Goal: Task Accomplishment & Management: Use online tool/utility

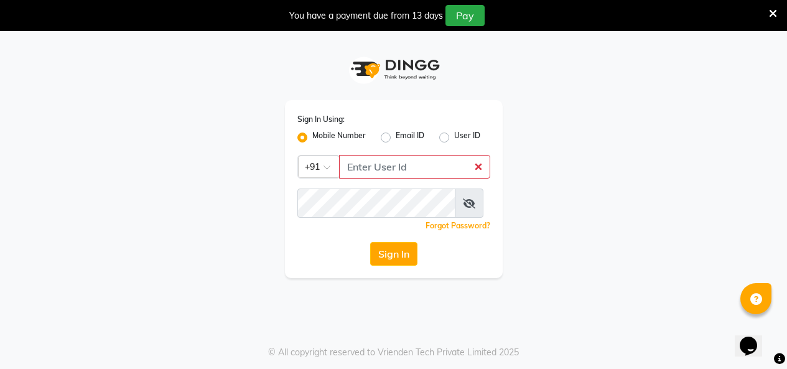
click at [407, 179] on input "Username" at bounding box center [414, 167] width 151 height 24
type input "9880341995"
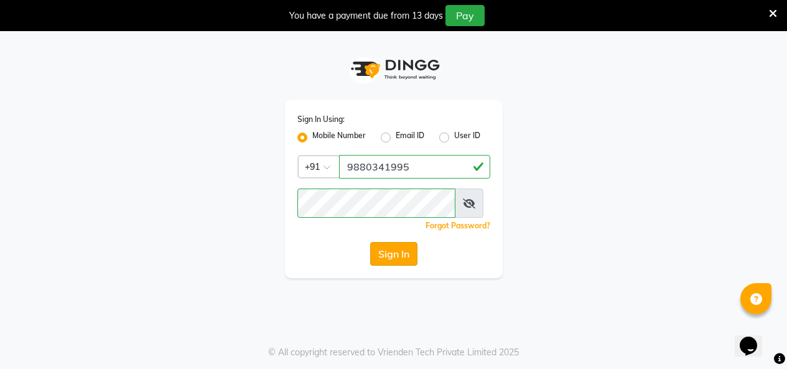
click at [383, 266] on button "Sign In" at bounding box center [393, 254] width 47 height 24
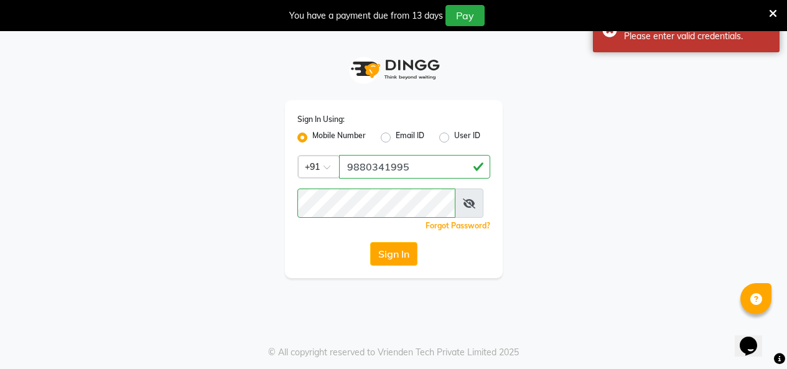
click at [769, 15] on icon at bounding box center [773, 13] width 8 height 11
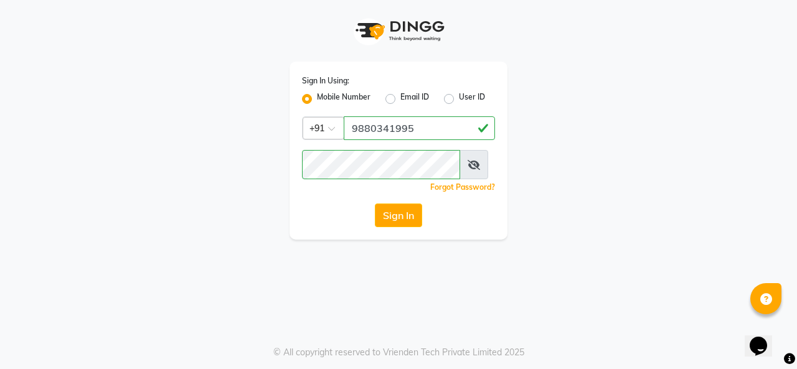
click at [480, 170] on icon at bounding box center [473, 165] width 12 height 10
click at [399, 227] on button "Sign In" at bounding box center [398, 216] width 47 height 24
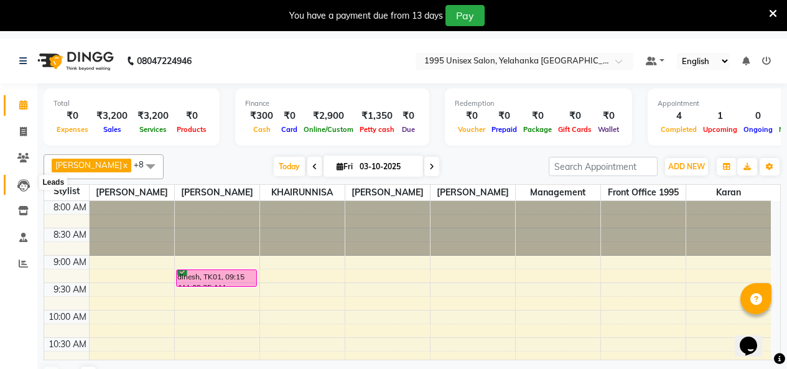
click at [27, 183] on icon at bounding box center [23, 185] width 12 height 12
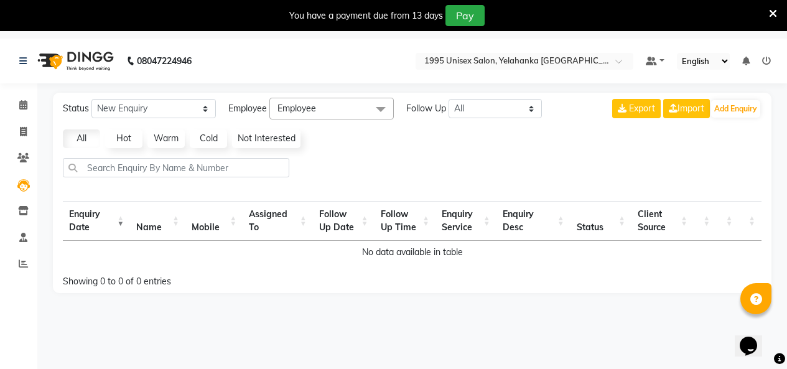
click at [84, 54] on img at bounding box center [74, 61] width 85 height 35
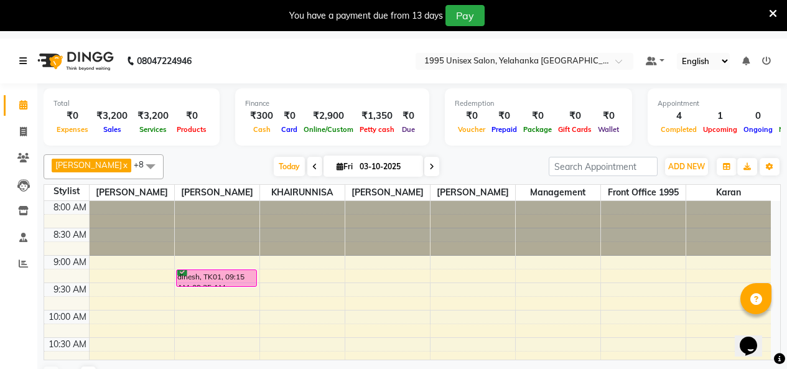
click at [24, 60] on icon at bounding box center [22, 61] width 7 height 9
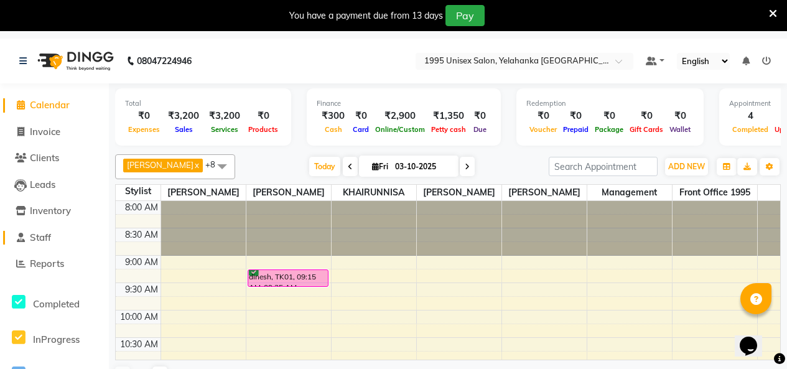
click at [48, 239] on span "Staff" at bounding box center [40, 238] width 21 height 12
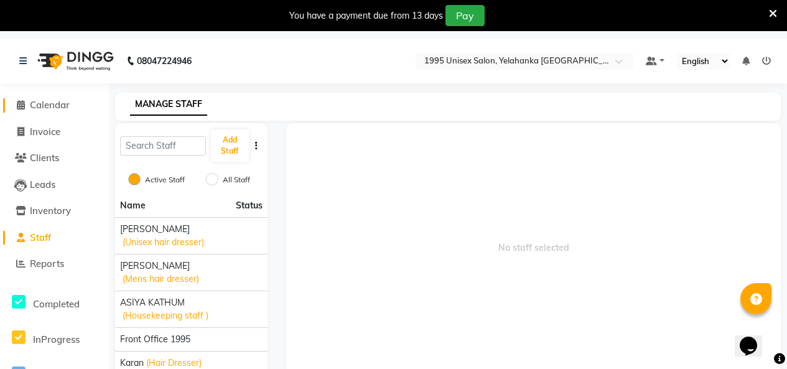
click at [54, 101] on span "Calendar" at bounding box center [50, 105] width 40 height 12
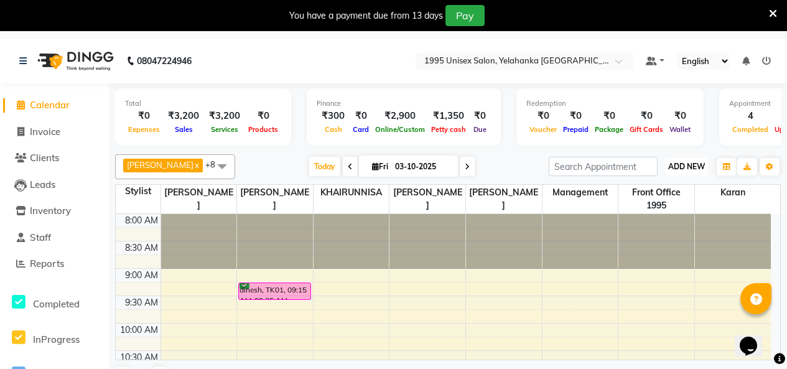
click at [677, 171] on span "ADD NEW" at bounding box center [686, 166] width 37 height 9
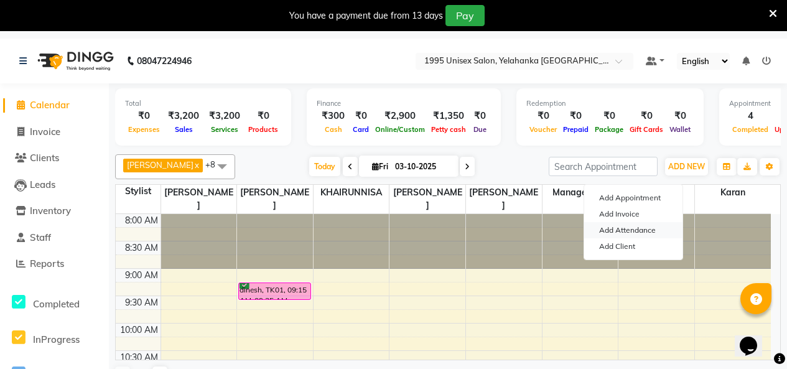
click at [637, 238] on link "Add Attendance" at bounding box center [633, 230] width 98 height 16
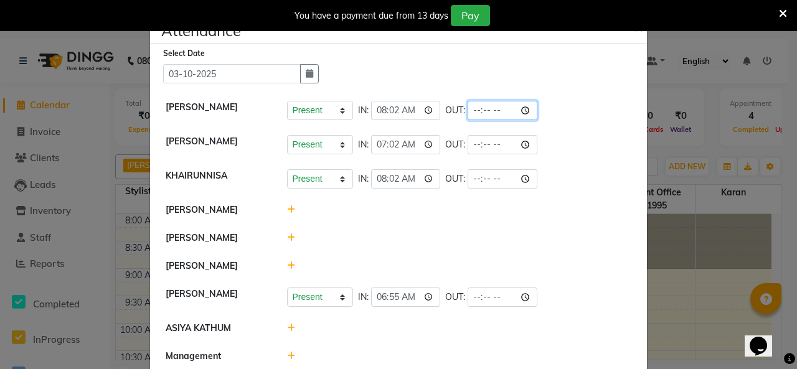
click at [500, 120] on input "time" at bounding box center [502, 110] width 70 height 19
click at [525, 120] on input "time" at bounding box center [502, 110] width 70 height 19
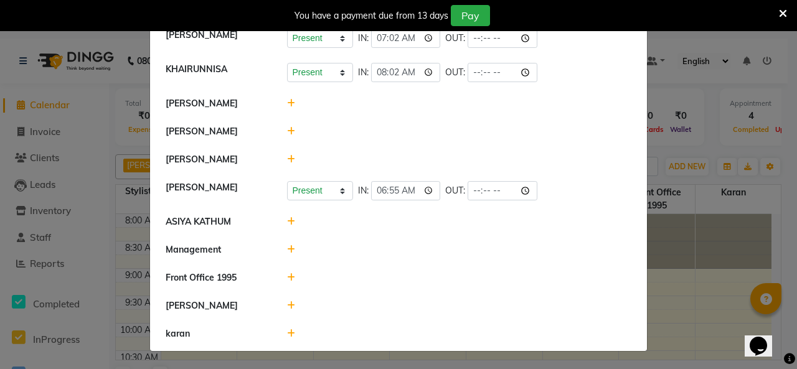
scroll to position [192, 0]
click at [288, 301] on icon at bounding box center [291, 305] width 8 height 9
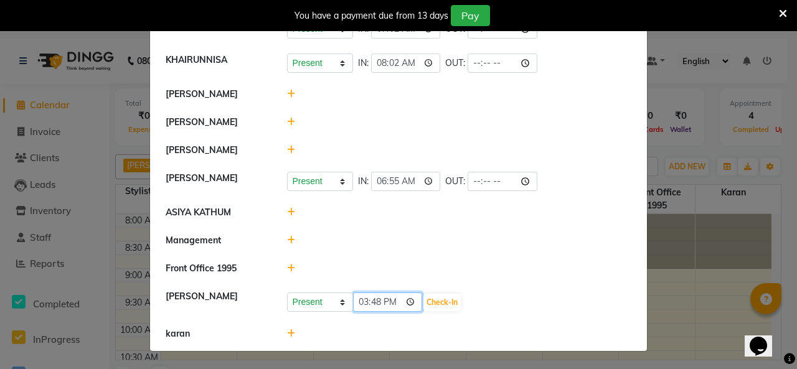
click at [420, 305] on input "15:48" at bounding box center [388, 302] width 70 height 19
type input "10:00"
click at [448, 302] on button "Check-In" at bounding box center [441, 302] width 37 height 17
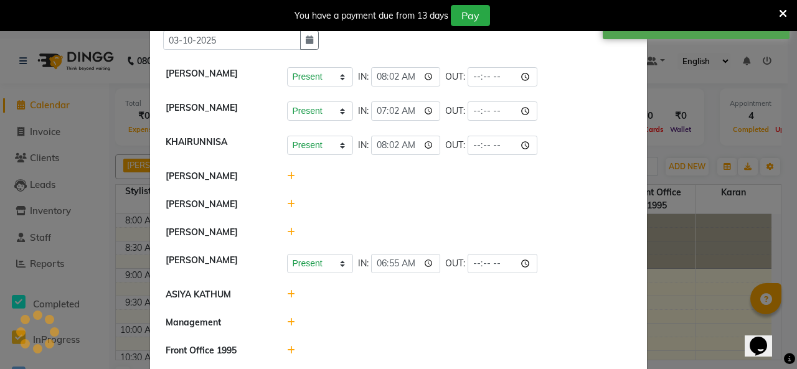
scroll to position [5, 0]
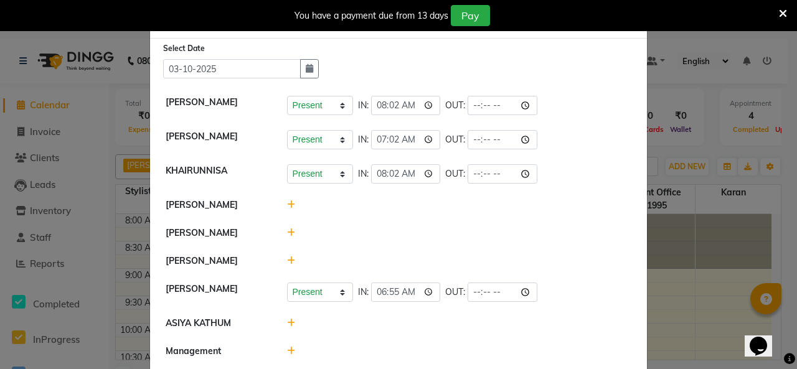
click at [289, 209] on icon at bounding box center [291, 204] width 8 height 9
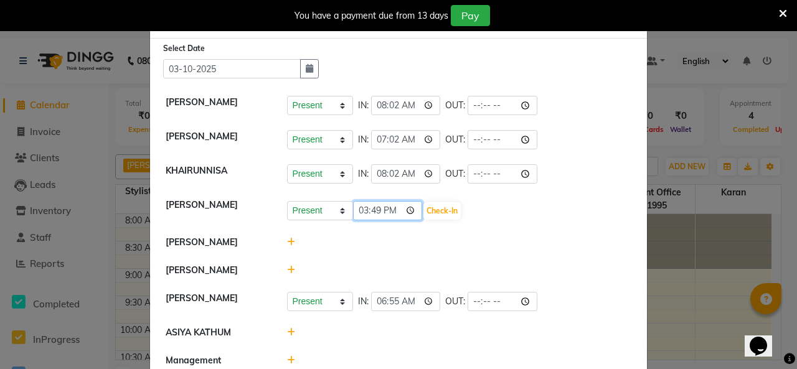
click at [418, 220] on input "15:49" at bounding box center [388, 210] width 70 height 19
type input "09:20"
click at [449, 220] on button "Check-In" at bounding box center [441, 210] width 37 height 17
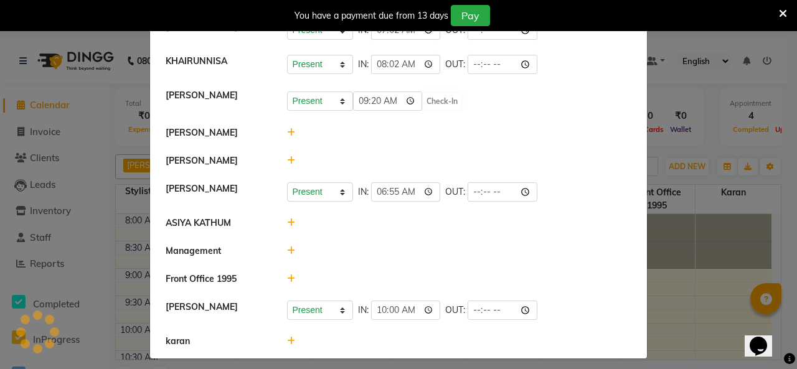
scroll to position [124, 0]
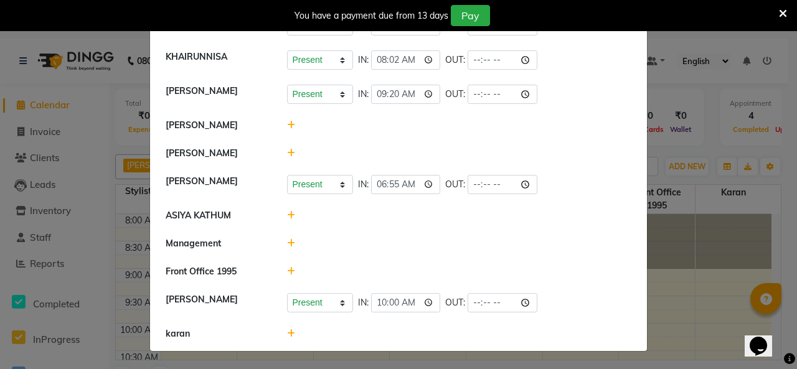
click at [289, 129] on icon at bounding box center [291, 125] width 8 height 9
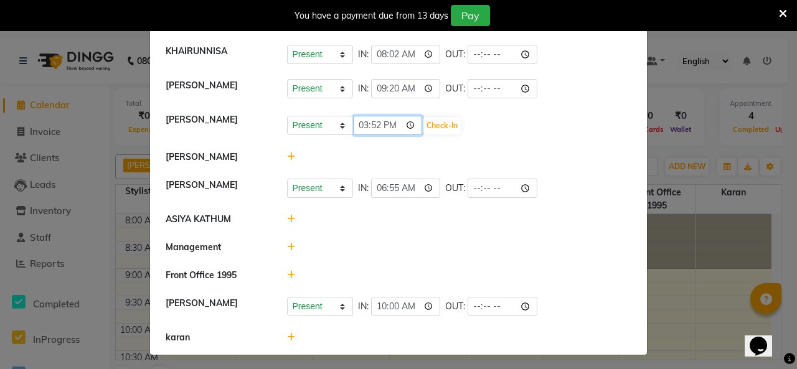
click at [420, 135] on input "15:52" at bounding box center [388, 125] width 70 height 19
type input "11:00"
click at [448, 134] on button "Check-In" at bounding box center [441, 125] width 37 height 17
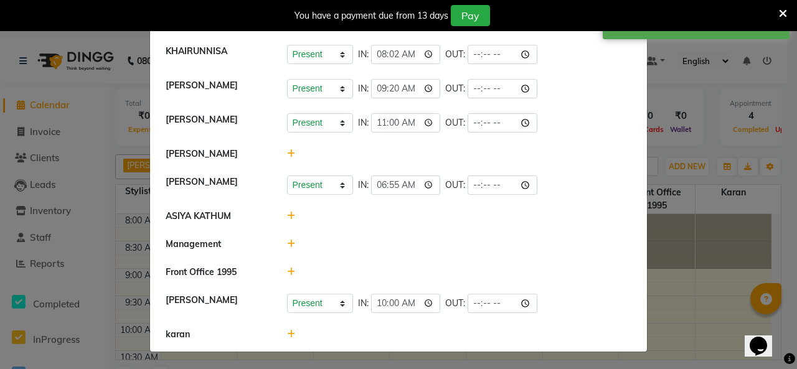
click at [289, 158] on icon at bounding box center [291, 153] width 8 height 9
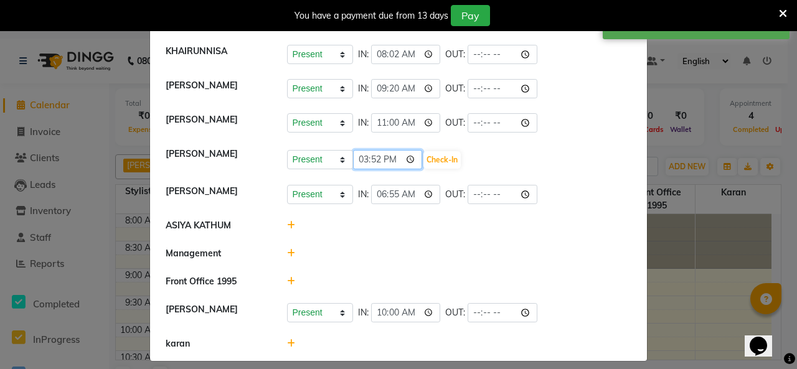
click at [415, 169] on input "15:52" at bounding box center [388, 159] width 70 height 19
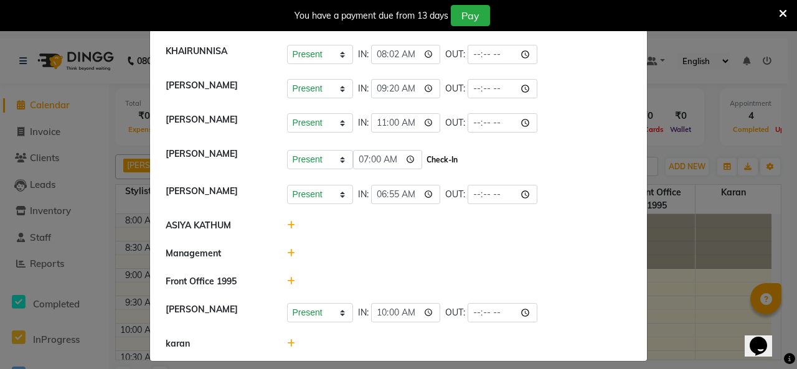
type input "07:00"
click at [454, 169] on button "Check-In" at bounding box center [441, 159] width 37 height 17
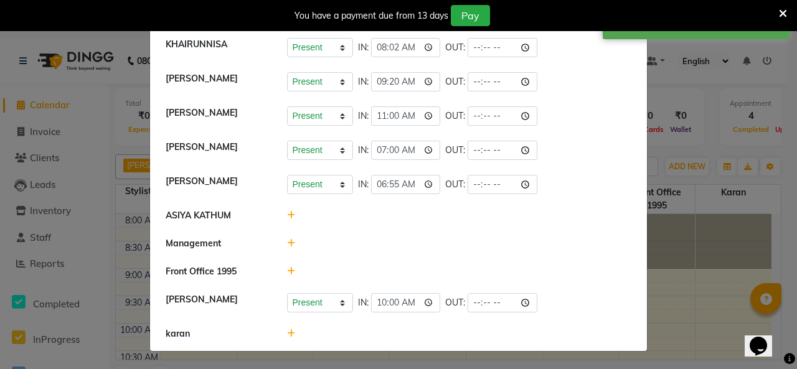
scroll to position [235, 0]
click at [288, 211] on icon at bounding box center [291, 215] width 8 height 9
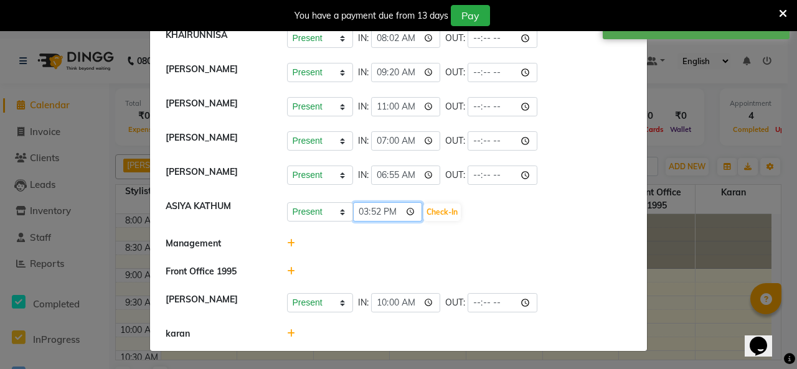
click at [418, 202] on input "15:52" at bounding box center [388, 211] width 70 height 19
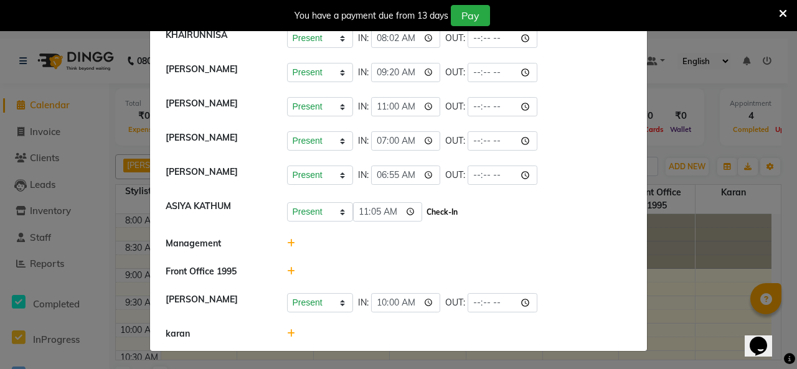
type input "11:05"
click at [443, 204] on button "Check-In" at bounding box center [441, 212] width 37 height 17
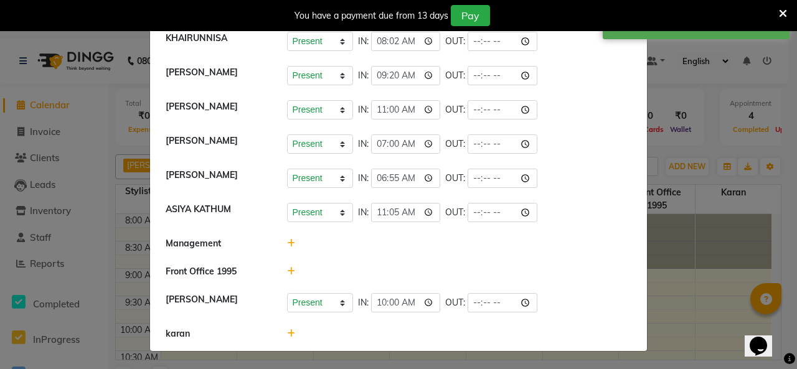
scroll to position [246, 0]
click at [287, 329] on icon at bounding box center [291, 333] width 8 height 9
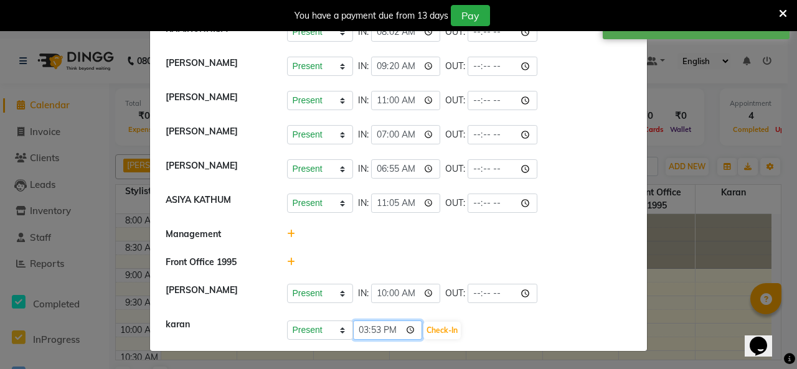
click at [415, 334] on input "15:53" at bounding box center [388, 330] width 70 height 19
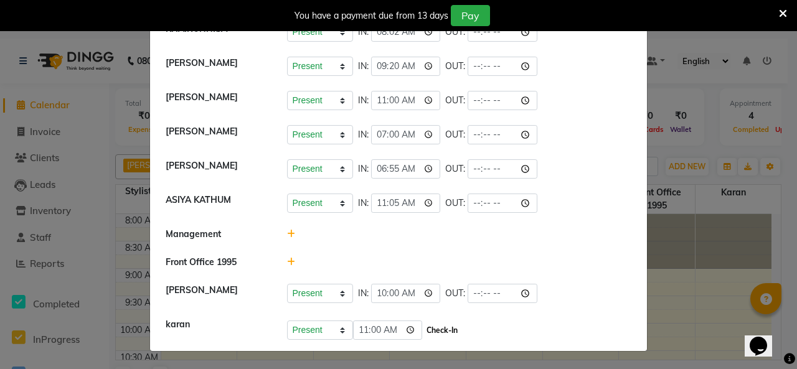
type input "11:00"
click at [453, 331] on button "Check-In" at bounding box center [441, 330] width 37 height 17
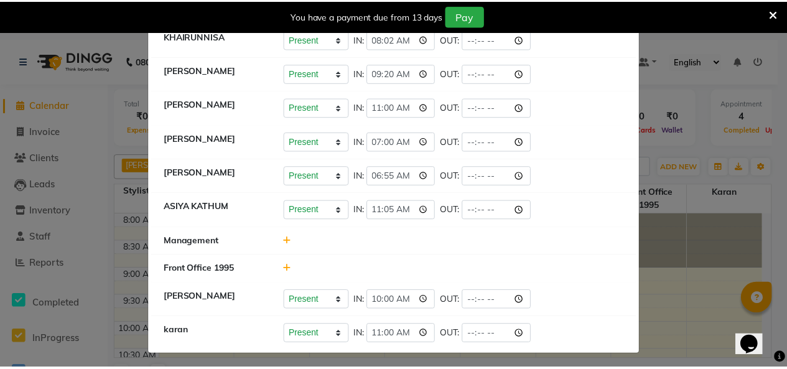
scroll to position [0, 0]
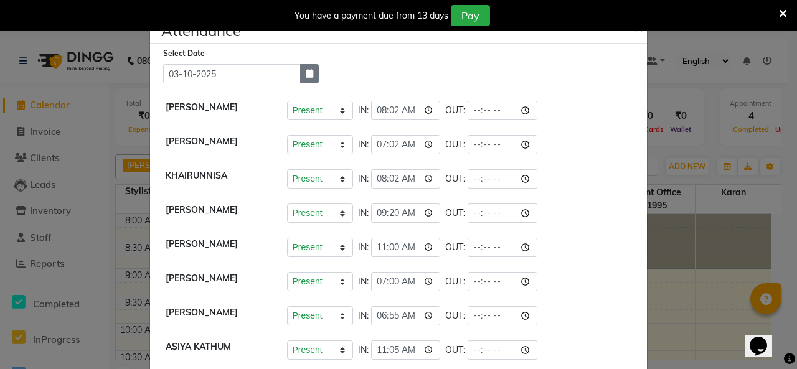
click at [306, 78] on icon "button" at bounding box center [309, 73] width 7 height 9
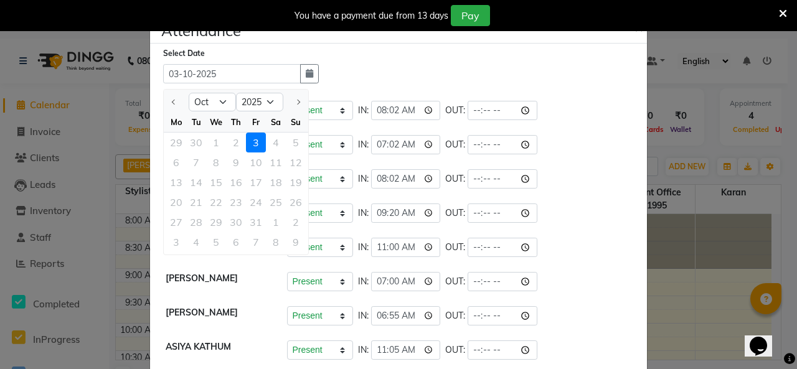
click at [251, 152] on div "29 30 1 2 3 4 5" at bounding box center [236, 143] width 144 height 20
click at [253, 152] on div "29 30 1 2 3 4 5" at bounding box center [236, 143] width 144 height 20
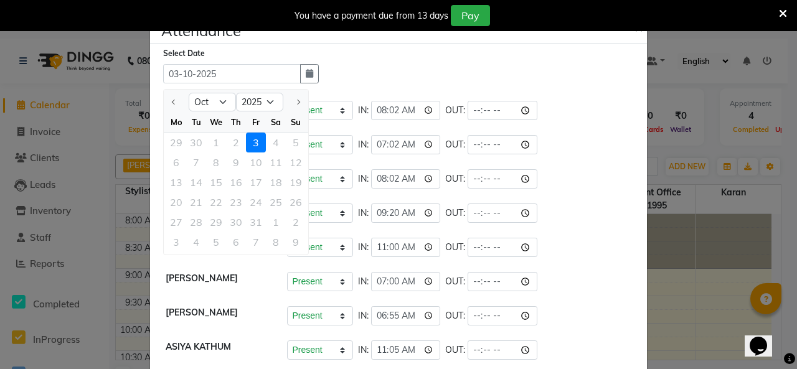
click at [253, 152] on div "29 30 1 2 3 4 5" at bounding box center [236, 143] width 144 height 20
click at [374, 83] on div "Select Date [DATE] [DATE] Mo Tu We Th Fr Sa Su 29 30 1 2 3 4 5 6 7 8 9 10 11 12…" at bounding box center [403, 65] width 481 height 37
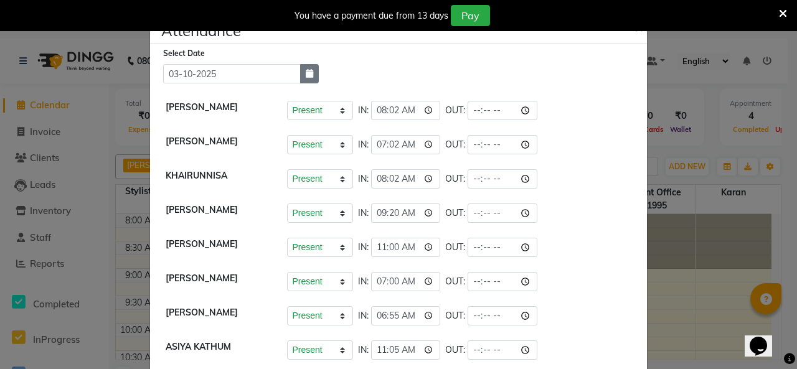
click at [309, 78] on icon "button" at bounding box center [309, 73] width 7 height 9
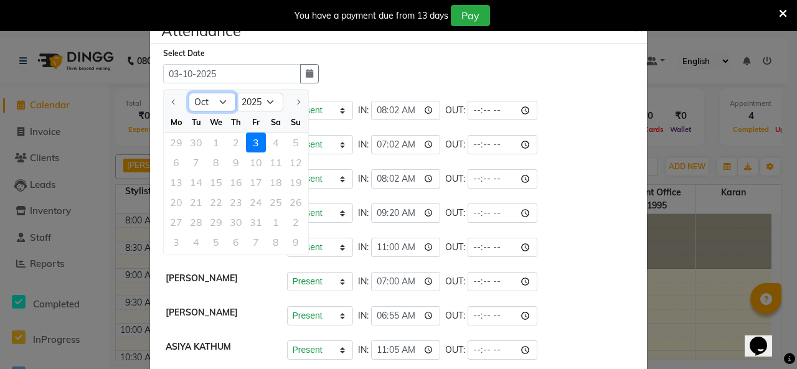
click at [235, 111] on select "Oct" at bounding box center [212, 102] width 47 height 19
click at [283, 111] on select "2025" at bounding box center [259, 102] width 47 height 19
click at [232, 110] on select "Oct" at bounding box center [212, 102] width 47 height 19
click at [308, 112] on div at bounding box center [295, 102] width 25 height 20
click at [176, 112] on div at bounding box center [176, 102] width 25 height 20
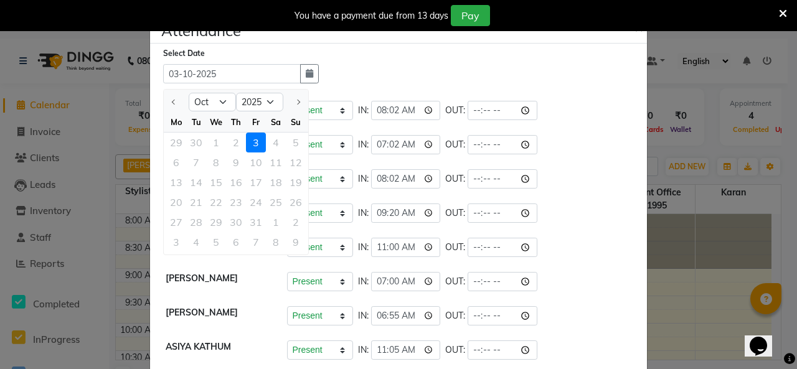
click at [308, 112] on div at bounding box center [295, 102] width 25 height 20
click at [246, 132] on div "Th" at bounding box center [236, 122] width 20 height 20
click at [226, 132] on div "We" at bounding box center [216, 122] width 20 height 20
click at [702, 139] on ngb-modal-window "Attendance × Select Date [DATE] [DATE] Mo Tu We Th Fr Sa Su 29 30 1 2 3 4 5 6 7…" at bounding box center [398, 184] width 797 height 369
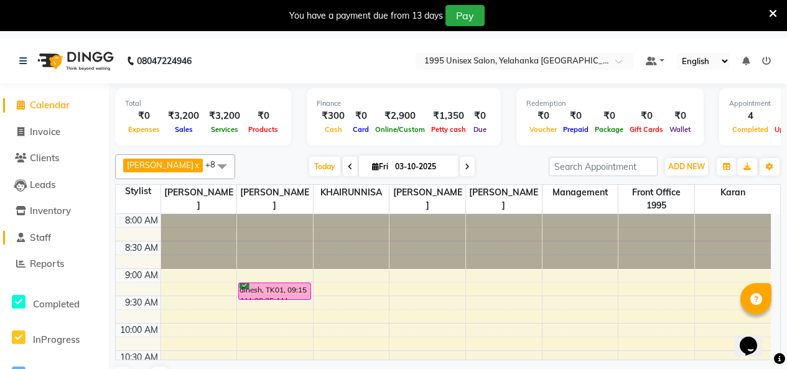
click at [39, 235] on span "Staff" at bounding box center [40, 238] width 21 height 12
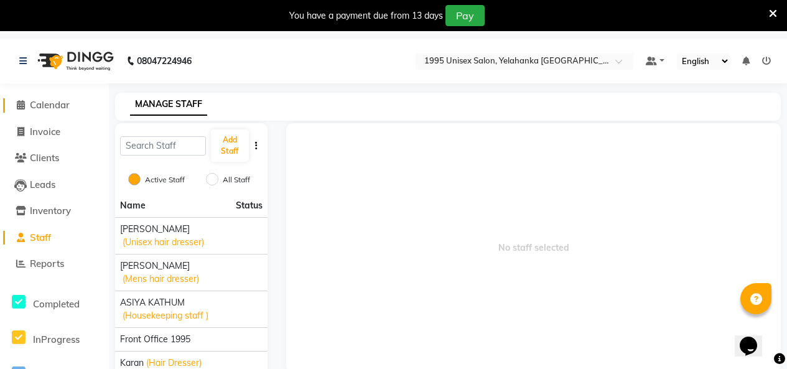
click at [46, 107] on span "Calendar" at bounding box center [50, 105] width 40 height 12
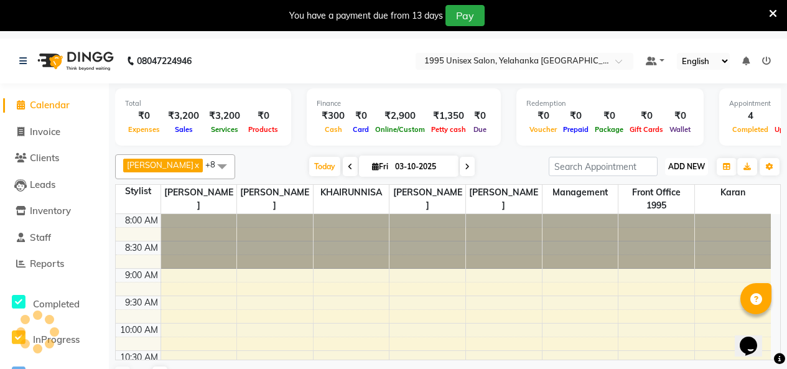
click at [683, 176] on button "ADD NEW Toggle Dropdown" at bounding box center [686, 166] width 43 height 17
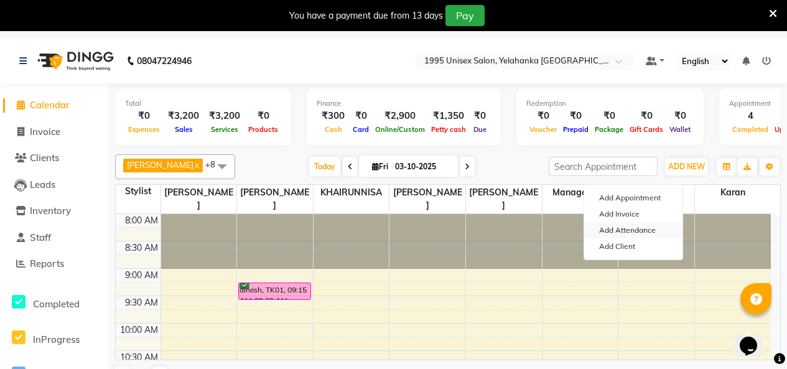
click at [637, 238] on link "Add Attendance" at bounding box center [633, 230] width 98 height 16
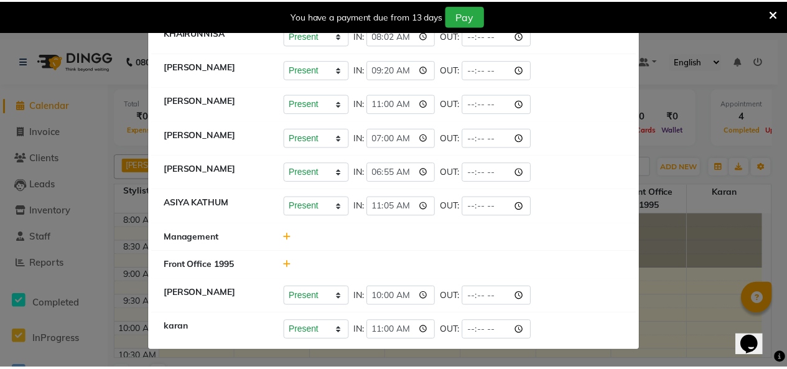
scroll to position [256, 0]
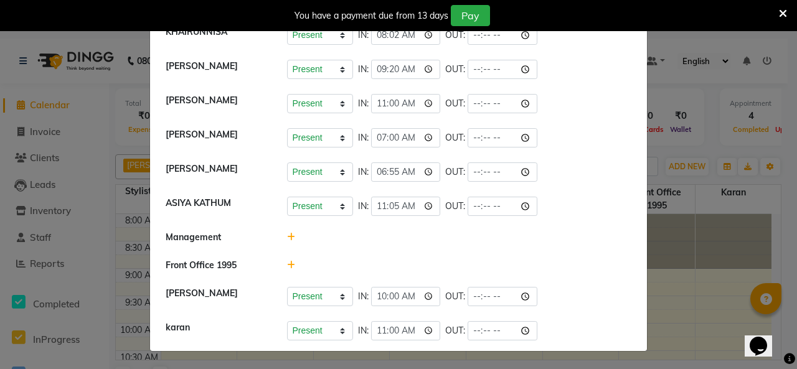
click at [671, 152] on ngb-modal-window "Attendance × Select Date [DATE] [PERSON_NAME] Present Absent Late Half Day Week…" at bounding box center [398, 184] width 797 height 369
